Goal: Transaction & Acquisition: Download file/media

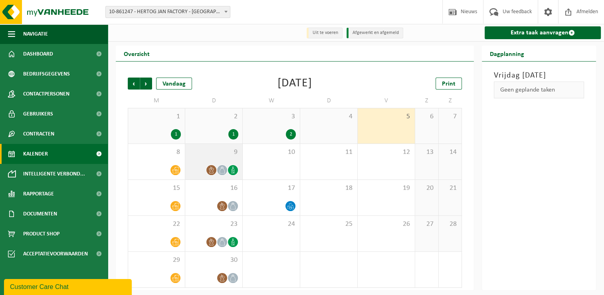
click at [214, 170] on icon at bounding box center [211, 169] width 5 height 7
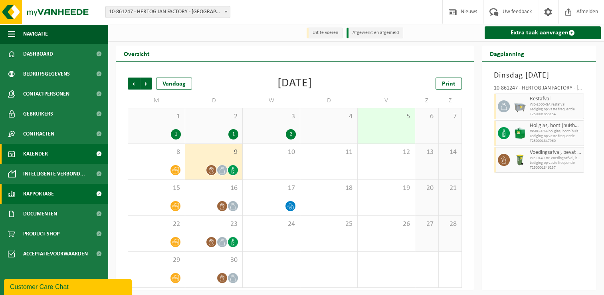
click at [80, 194] on link "Rapportage" at bounding box center [54, 194] width 108 height 20
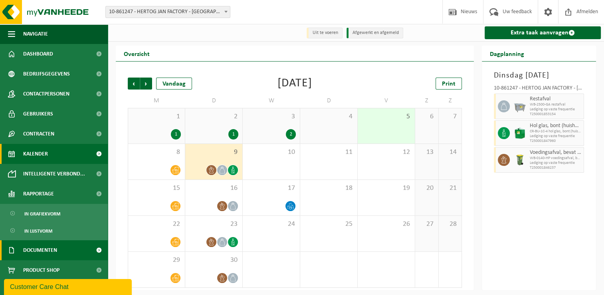
click at [43, 252] on span "Documenten" at bounding box center [40, 250] width 34 height 20
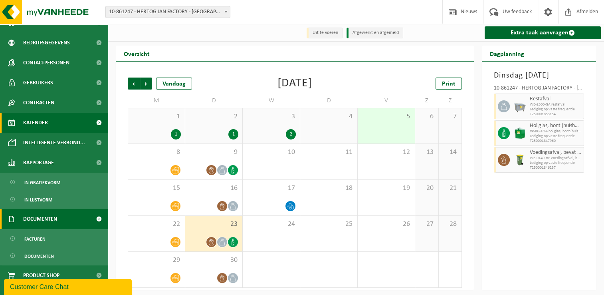
scroll to position [32, 0]
click at [43, 252] on span "Documenten" at bounding box center [39, 255] width 30 height 15
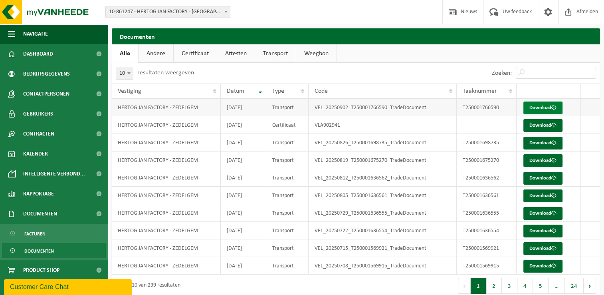
click at [543, 107] on link "Download" at bounding box center [542, 107] width 39 height 13
click at [256, 154] on td "2025-08-19" at bounding box center [244, 160] width 46 height 18
